Goal: Task Accomplishment & Management: Manage account settings

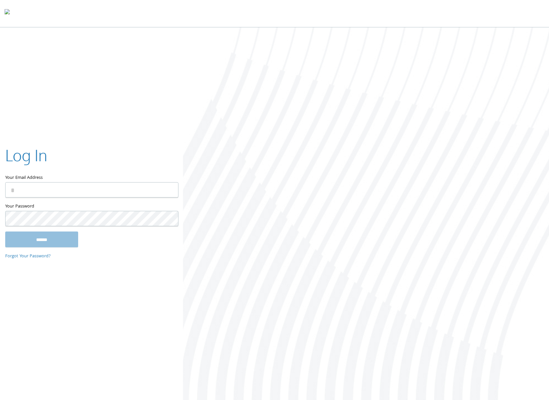
type input "**********"
click at [35, 241] on input "******" at bounding box center [41, 239] width 73 height 16
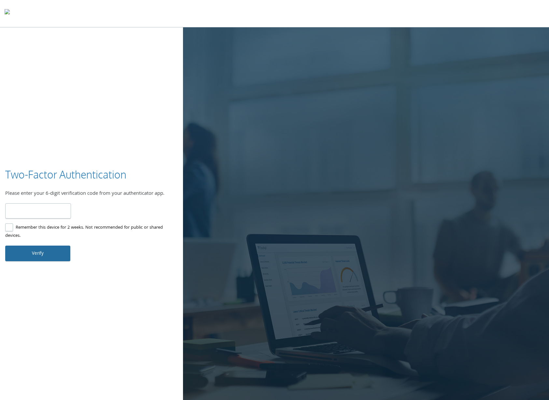
type input "******"
click at [46, 253] on button "Verify" at bounding box center [37, 253] width 65 height 16
